Goal: Task Accomplishment & Management: Manage account settings

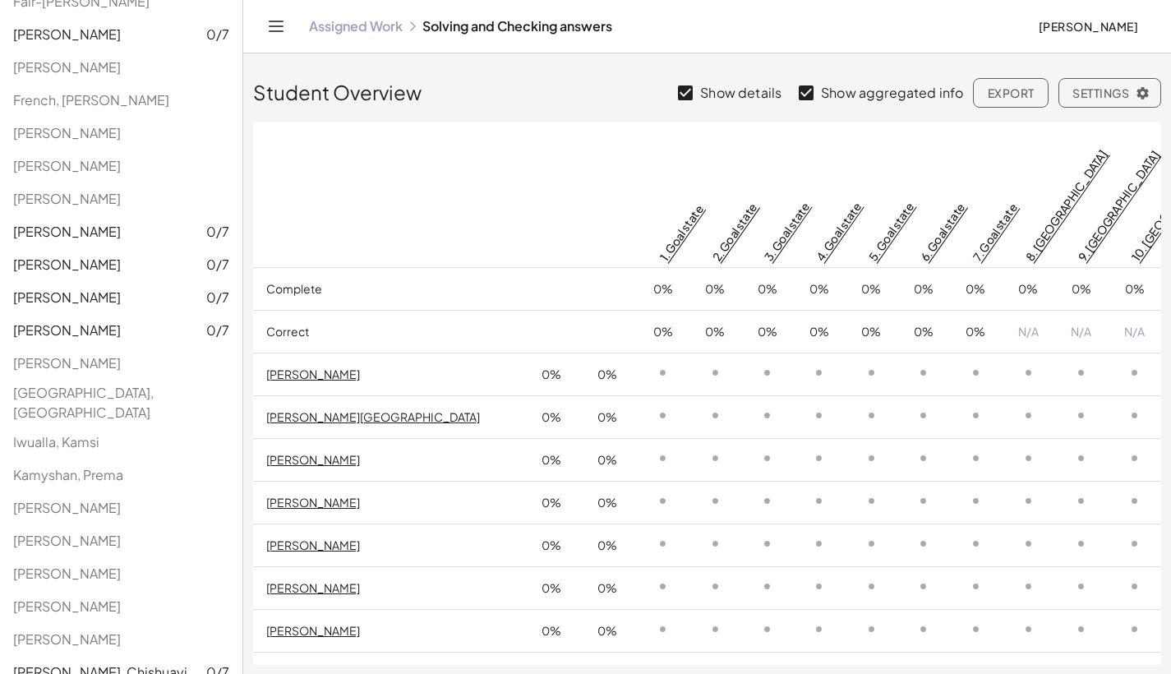
scroll to position [329, 0]
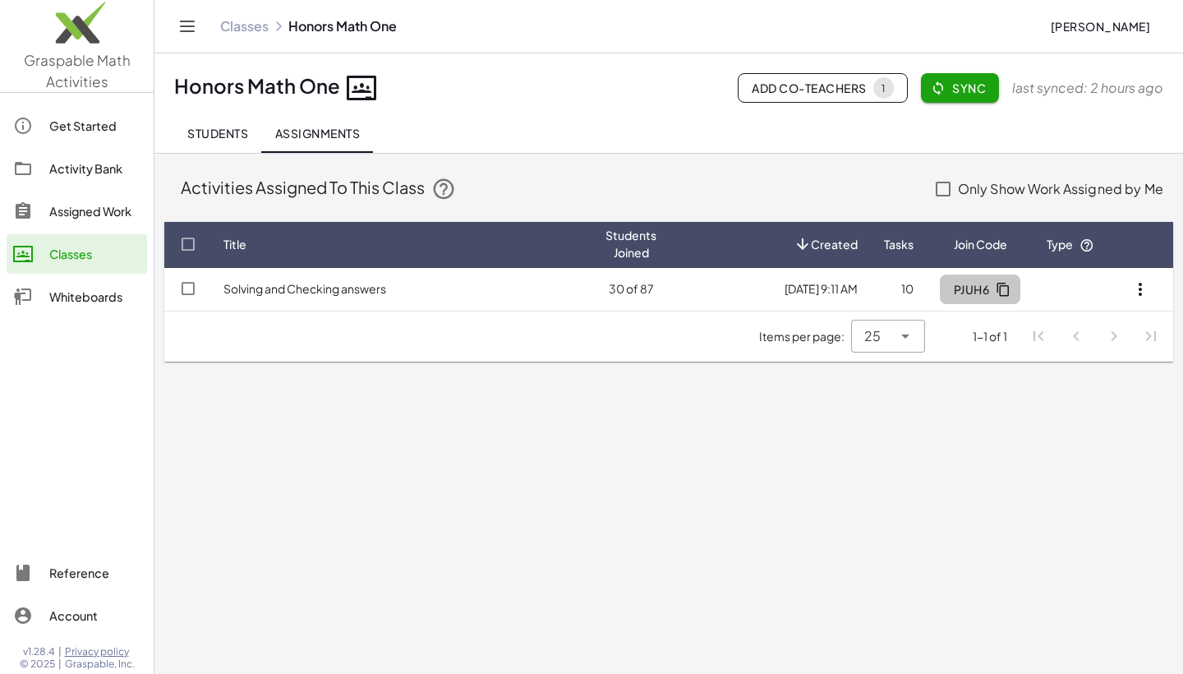
click at [954, 290] on button "PJUH6" at bounding box center [980, 289] width 81 height 30
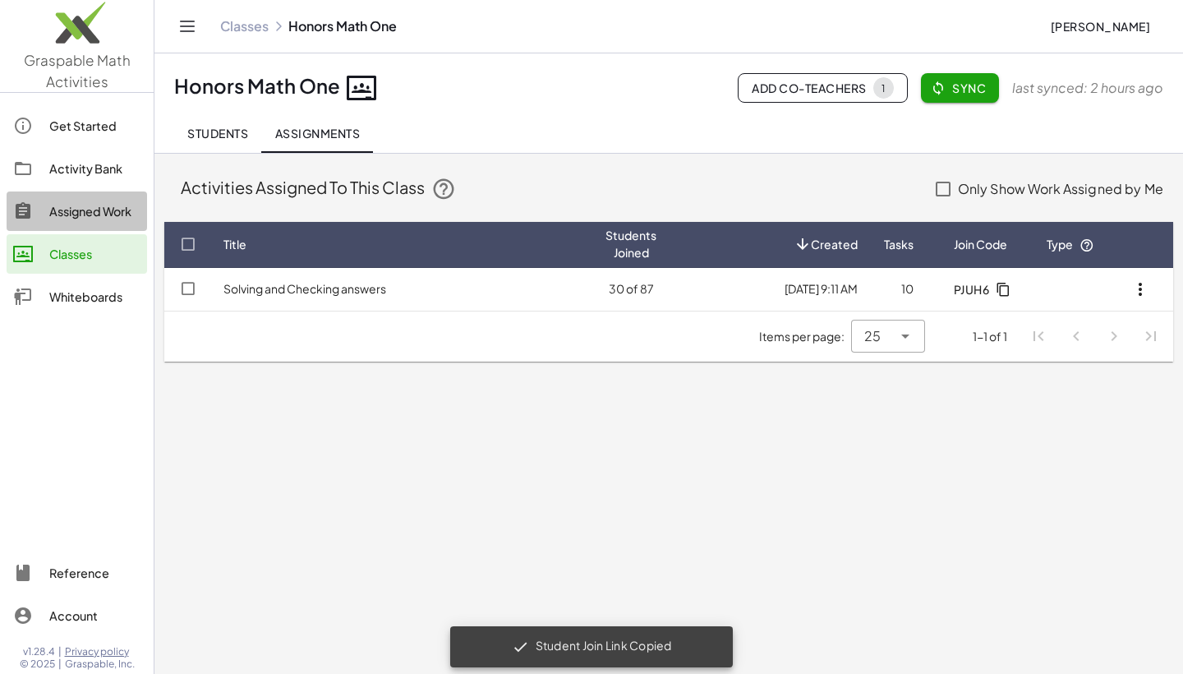
click at [116, 208] on div "Assigned Work" at bounding box center [94, 211] width 91 height 20
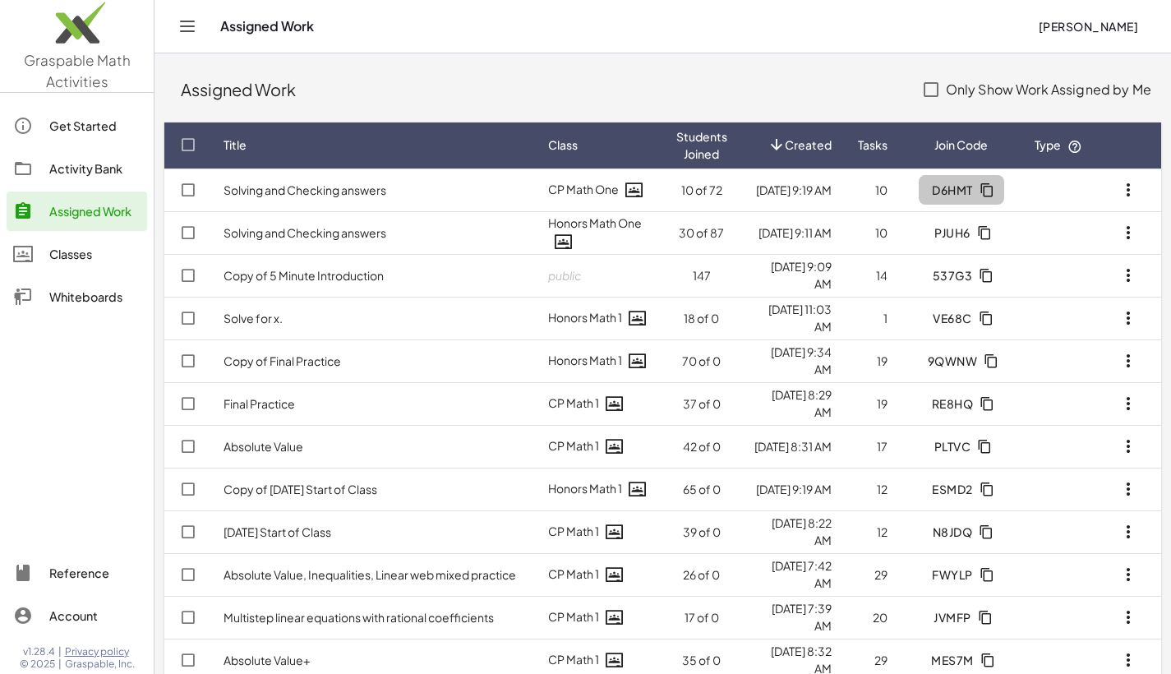
click at [955, 187] on span "D6HMT" at bounding box center [952, 189] width 41 height 15
click at [319, 191] on link "Solving and Checking answers" at bounding box center [305, 189] width 163 height 15
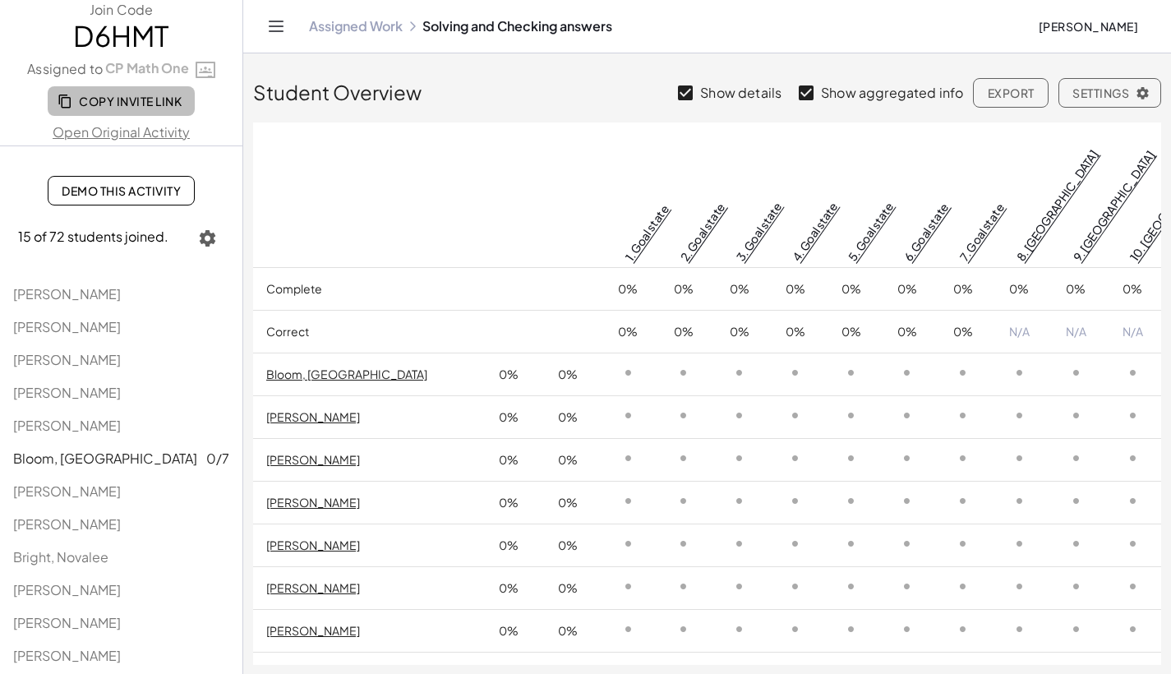
click at [118, 97] on span "Copy Invite Link" at bounding box center [121, 101] width 121 height 15
click at [337, 24] on link "Assigned Work" at bounding box center [356, 26] width 94 height 16
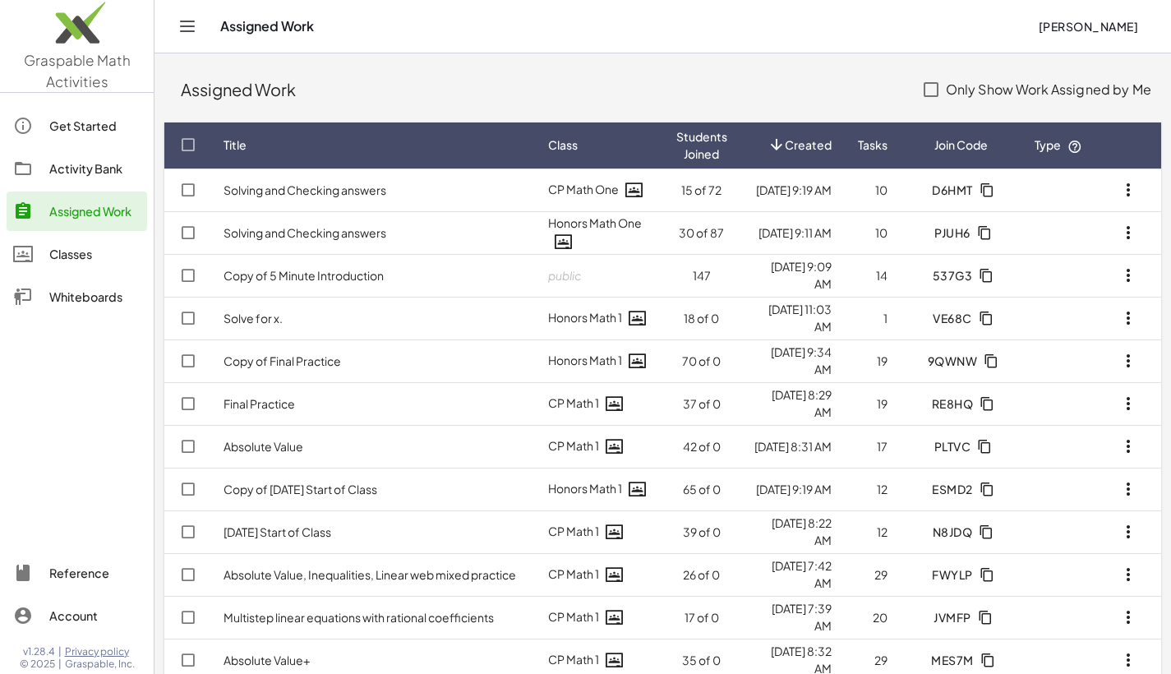
click at [277, 186] on link "Solving and Checking answers" at bounding box center [305, 189] width 163 height 15
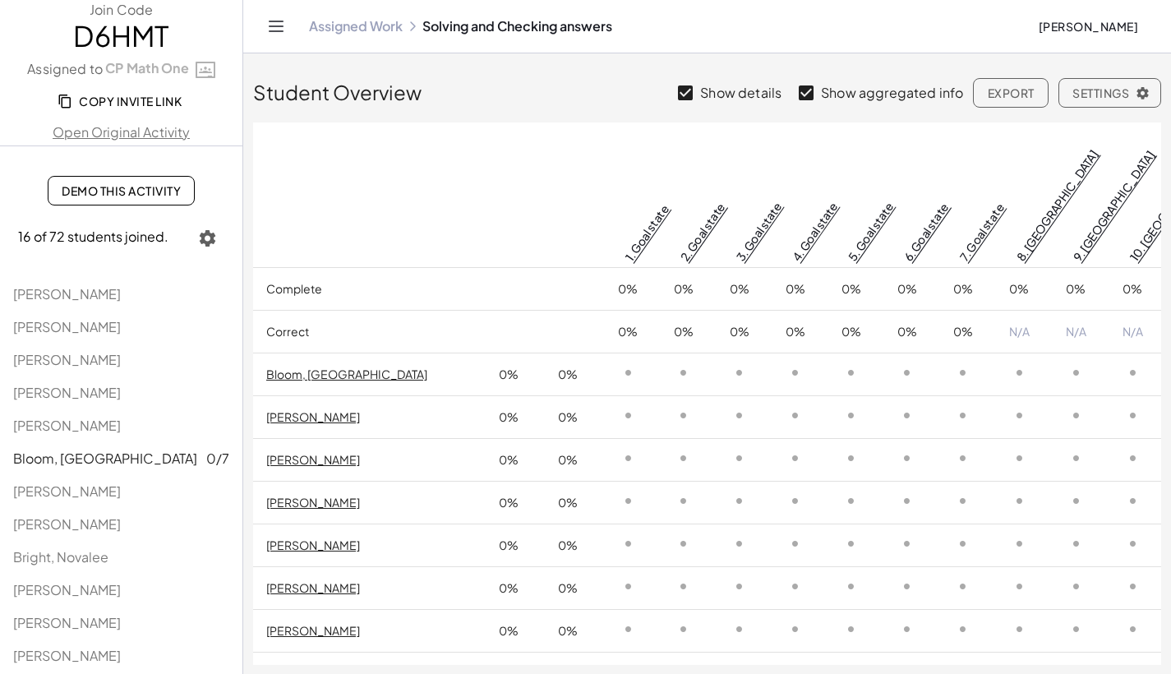
click at [113, 96] on span "Copy Invite Link" at bounding box center [121, 101] width 121 height 15
